Goal: Task Accomplishment & Management: Manage account settings

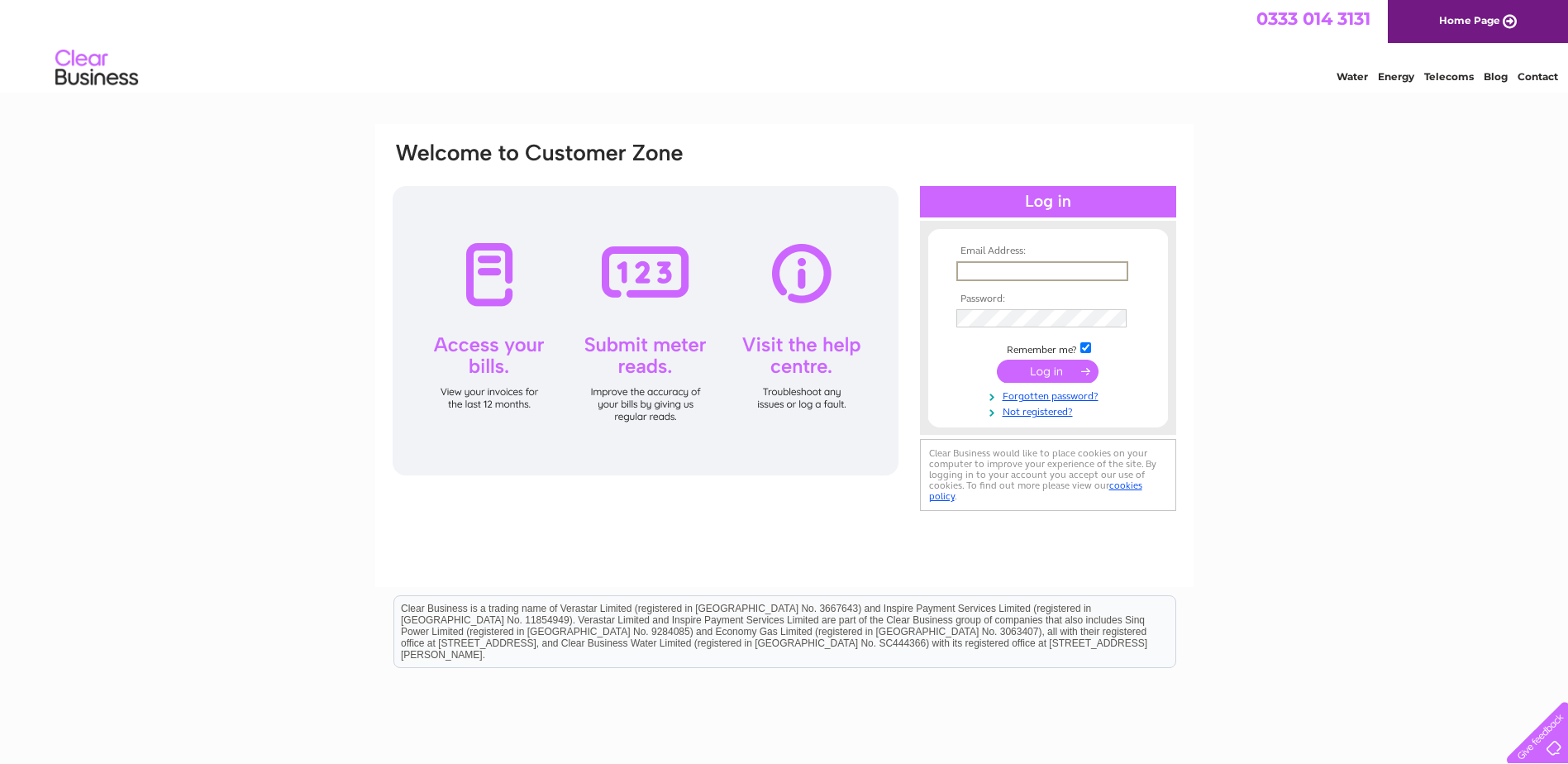
click at [1021, 263] on input "text" at bounding box center [1042, 271] width 172 height 20
type input "accounts@motive-offshore.com"
click at [1029, 367] on input "submit" at bounding box center [1048, 369] width 102 height 24
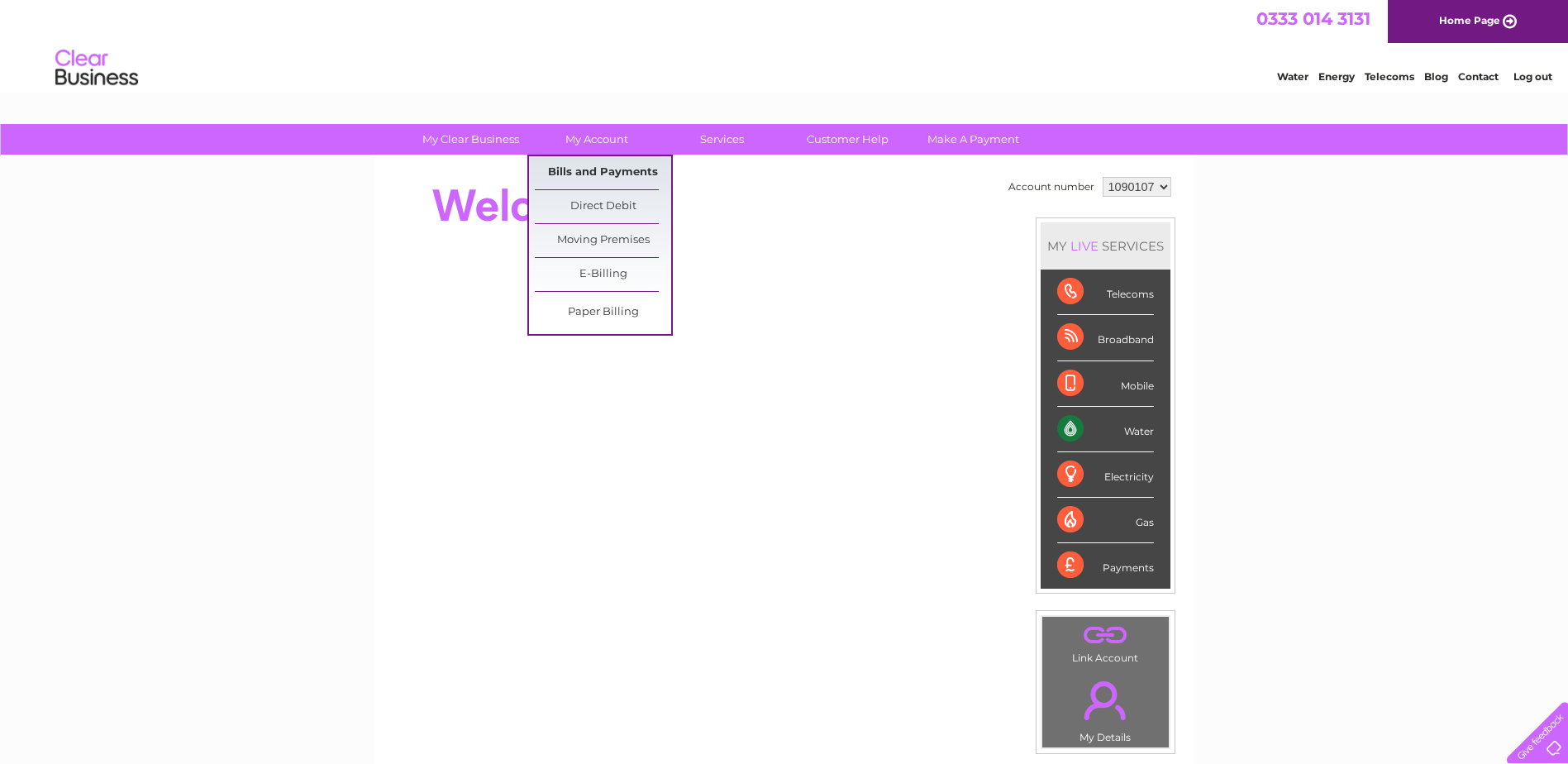
click at [581, 171] on link "Bills and Payments" at bounding box center [603, 172] width 136 height 33
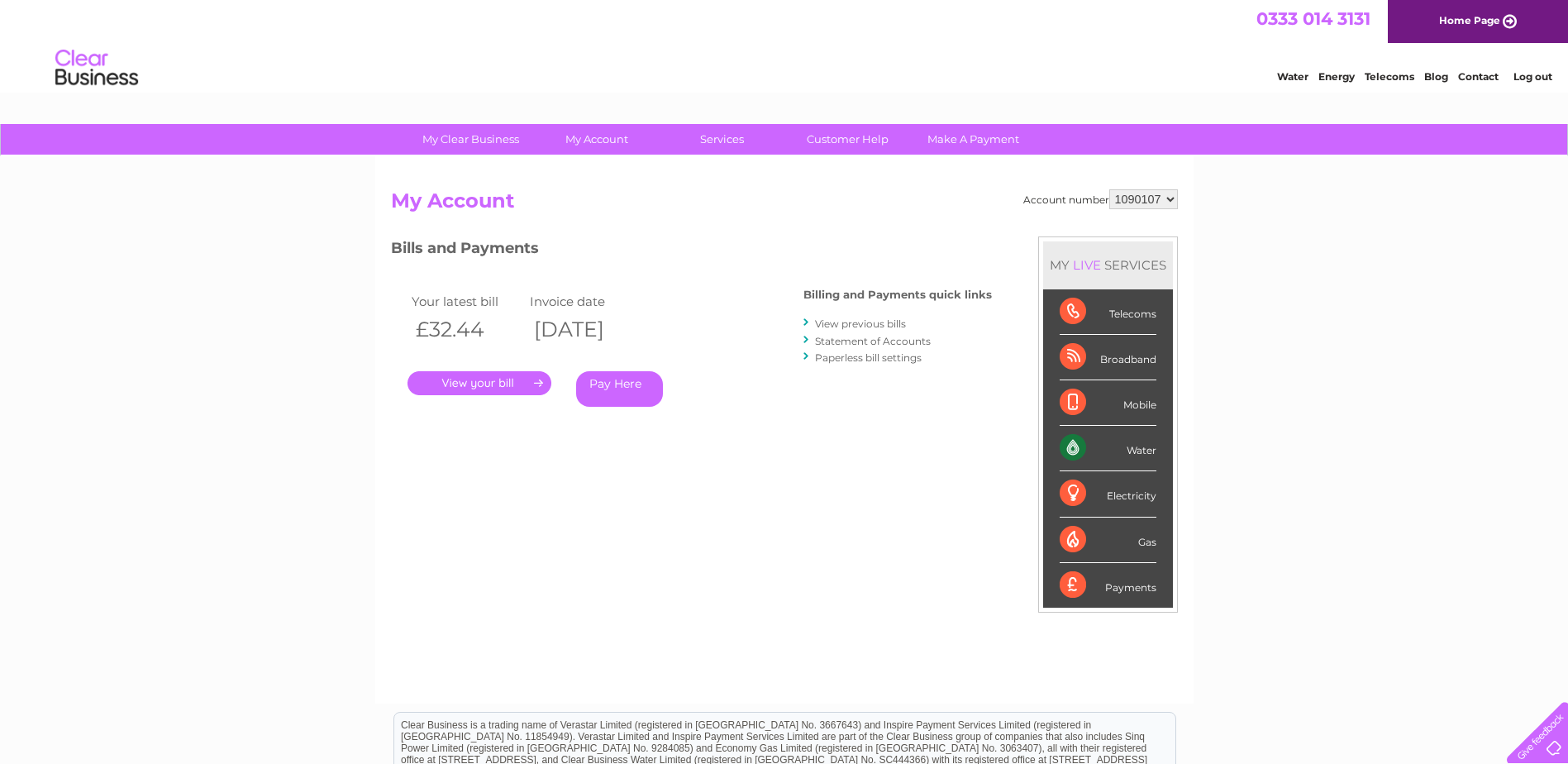
click at [467, 382] on link "." at bounding box center [479, 382] width 144 height 24
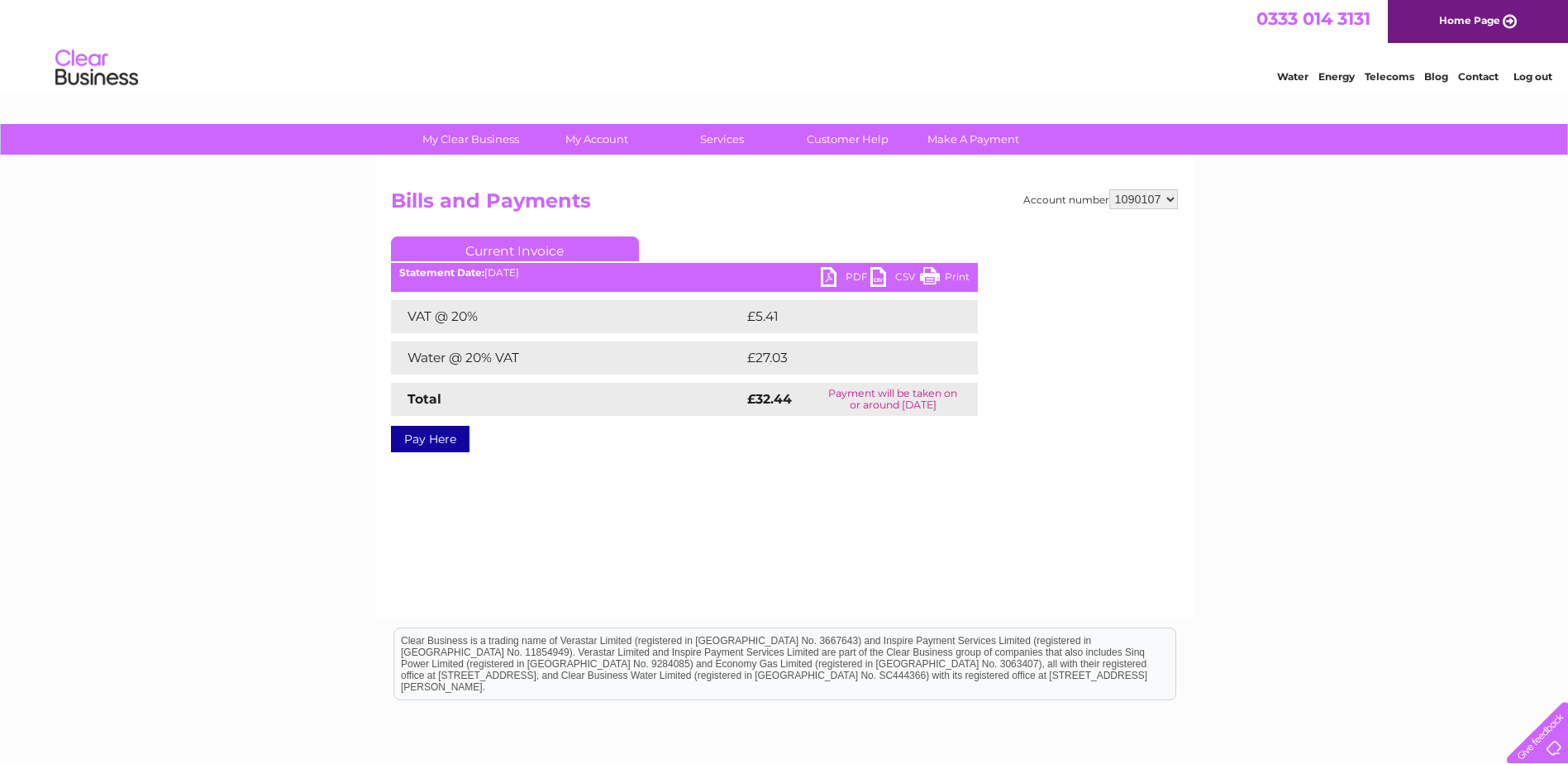
click at [833, 273] on link "PDF" at bounding box center [845, 279] width 50 height 24
click at [1530, 76] on link "Log out" at bounding box center [1532, 76] width 39 height 12
